Goal: Task Accomplishment & Management: Use online tool/utility

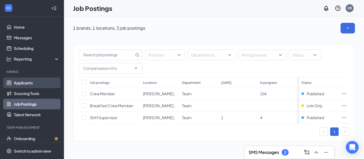
click at [27, 82] on link "Applicants" at bounding box center [37, 83] width 46 height 11
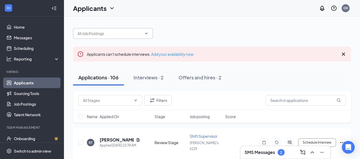
click at [146, 33] on icon "ChevronDown" at bounding box center [146, 33] width 4 height 4
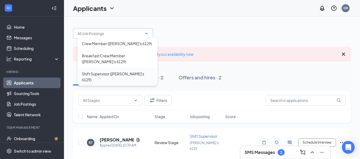
click at [133, 71] on div "Shift Supervisor ([PERSON_NAME]'s 6129)" at bounding box center [117, 77] width 71 height 12
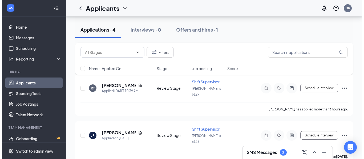
scroll to position [66, 0]
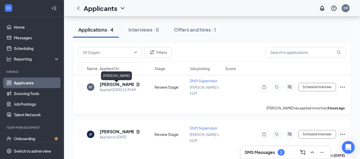
click at [124, 87] on h5 "[PERSON_NAME]" at bounding box center [117, 85] width 34 height 6
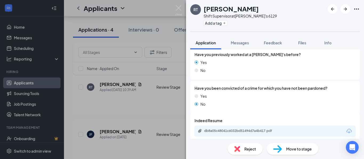
scroll to position [342, 0]
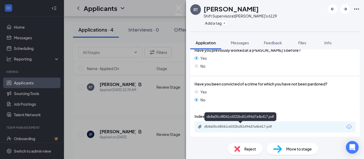
click at [251, 126] on div "db8a05c48041c6032bd51494d7a4b417.pdf" at bounding box center [241, 127] width 75 height 4
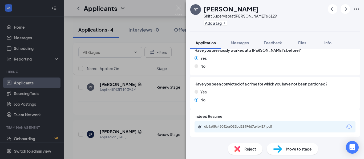
scroll to position [340, 0]
